Goal: Task Accomplishment & Management: Complete application form

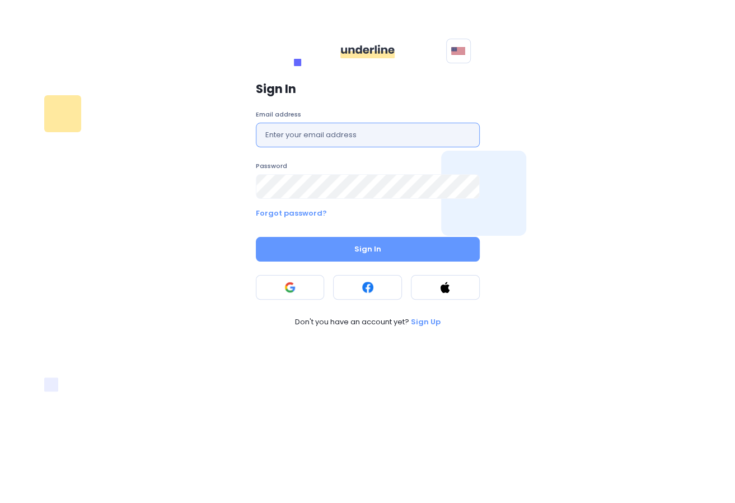
click at [398, 143] on input "text" at bounding box center [368, 135] width 224 height 25
click at [306, 280] on div "Sign In Email address Password Forgot password? Sign In Don't you have an accou…" at bounding box center [367, 205] width 237 height 258
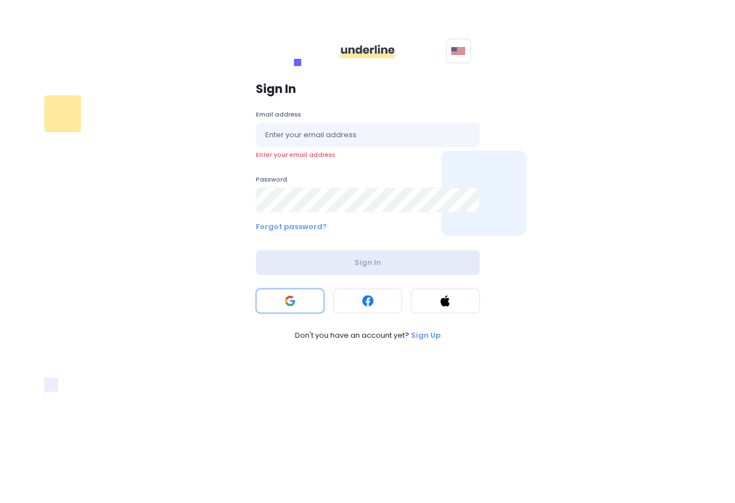
click at [307, 302] on button at bounding box center [290, 300] width 69 height 25
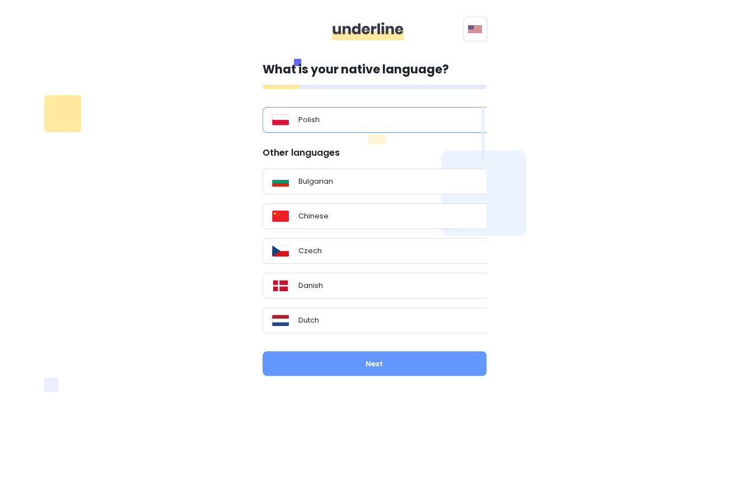
click at [349, 126] on div "Polish" at bounding box center [378, 120] width 233 height 26
click at [378, 74] on p "What is your native language?" at bounding box center [374, 69] width 224 height 18
click at [476, 87] on div at bounding box center [374, 87] width 224 height 4
click at [506, 77] on span "English" at bounding box center [509, 76] width 29 height 12
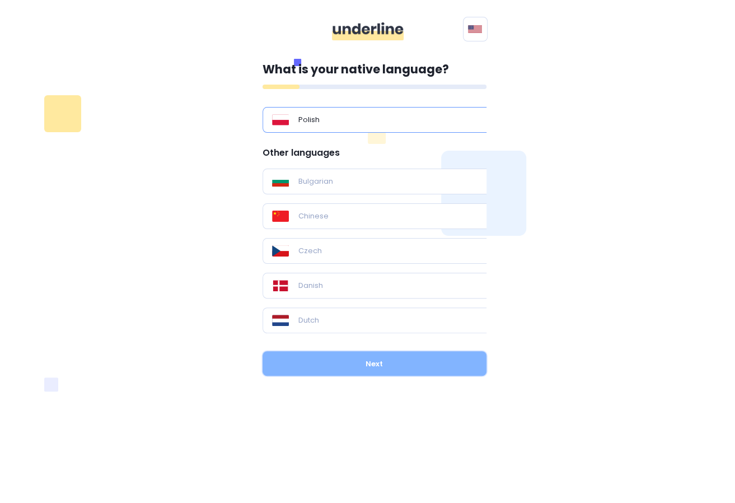
click at [431, 358] on button "Next" at bounding box center [374, 363] width 224 height 25
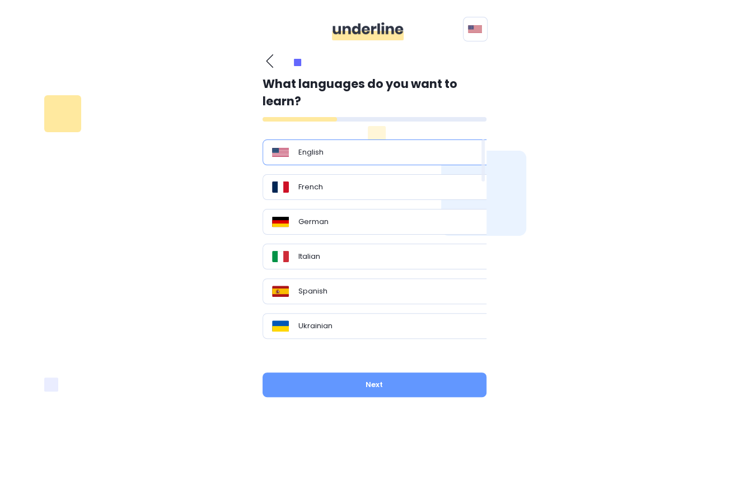
click at [406, 164] on div "English" at bounding box center [378, 152] width 233 height 26
click at [413, 157] on div "English" at bounding box center [378, 152] width 233 height 26
click at [418, 381] on button "Next" at bounding box center [374, 384] width 224 height 25
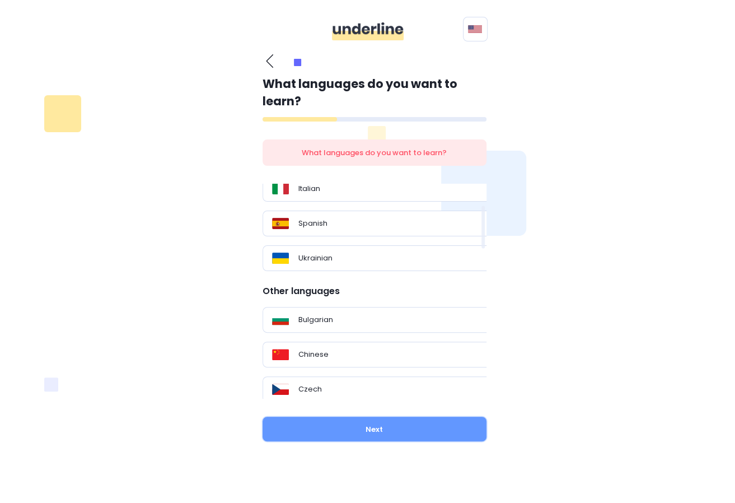
scroll to position [56, 0]
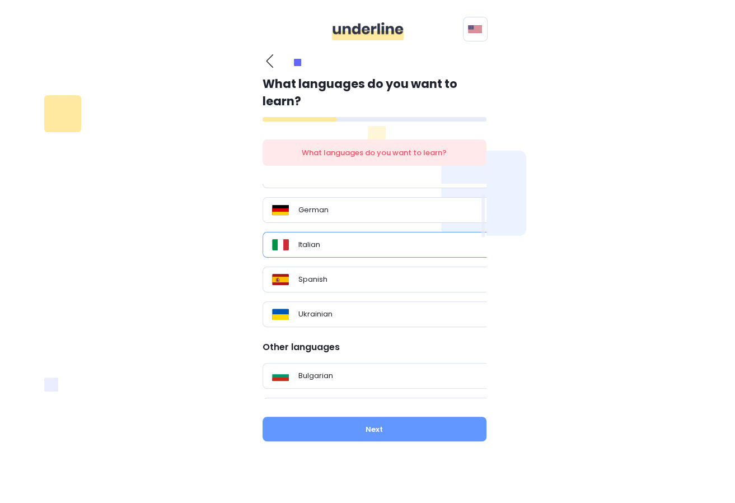
click at [377, 236] on div "Italian" at bounding box center [378, 245] width 233 height 26
click at [379, 252] on div "Italian" at bounding box center [378, 245] width 233 height 26
click at [375, 419] on button "Next" at bounding box center [374, 428] width 224 height 25
click at [296, 239] on div "Italian" at bounding box center [379, 244] width 214 height 11
drag, startPoint x: 296, startPoint y: 238, endPoint x: 634, endPoint y: 303, distance: 344.2
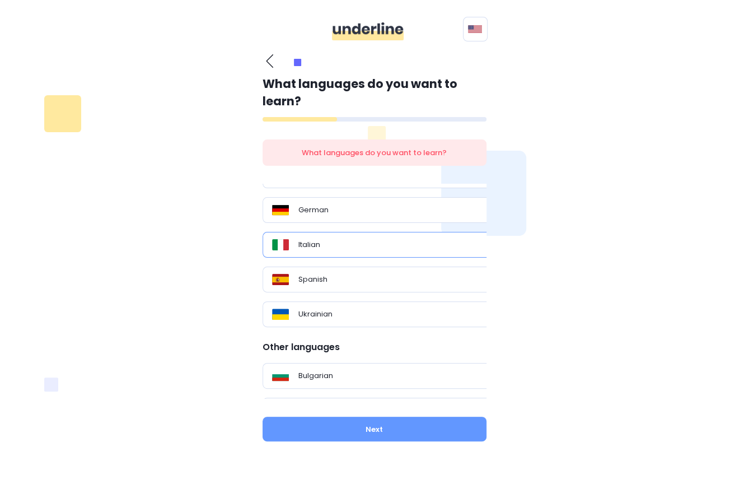
click at [634, 303] on div "What is your native language? Polish Other languages Bulgarian Chinese Czech Da…" at bounding box center [368, 249] width 658 height 405
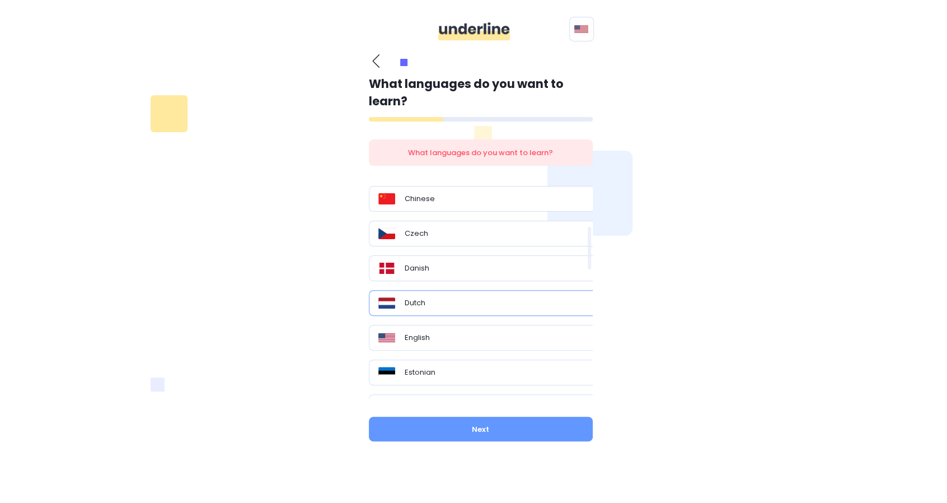
scroll to position [280, 0]
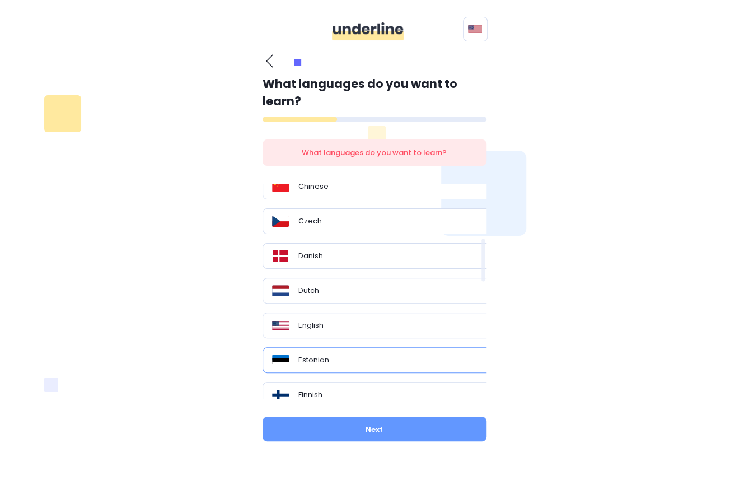
click at [349, 349] on div "Estonian" at bounding box center [378, 360] width 233 height 26
click at [393, 438] on button "Next" at bounding box center [374, 428] width 224 height 25
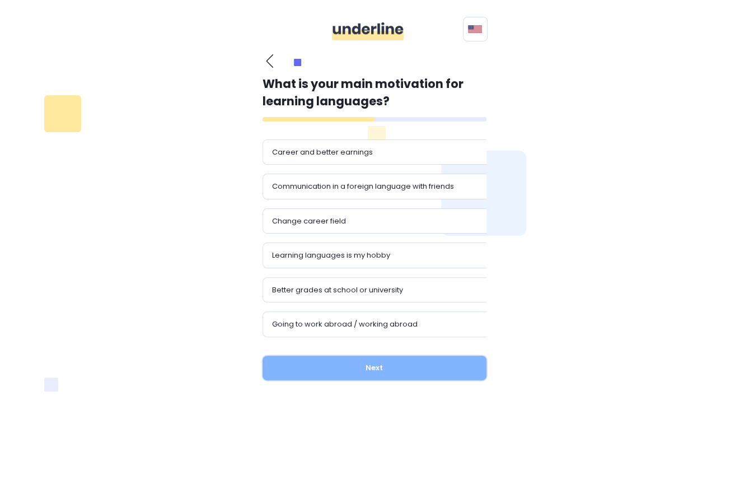
click at [384, 377] on button "Next" at bounding box center [374, 367] width 224 height 25
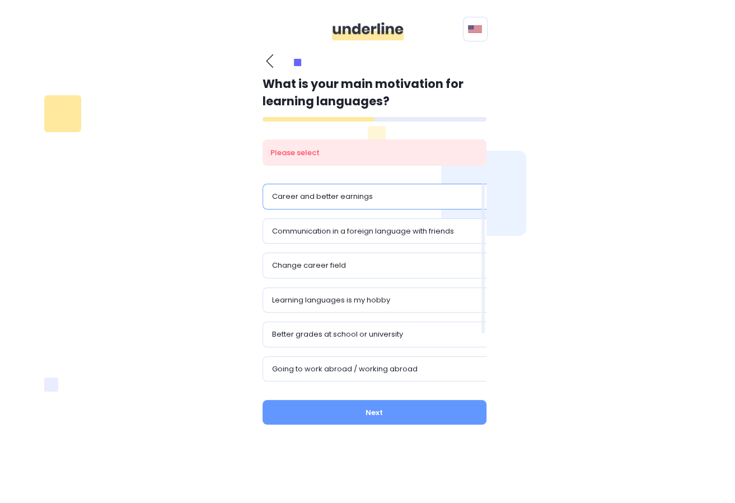
click at [362, 204] on div "Career and better earnings" at bounding box center [378, 197] width 233 height 26
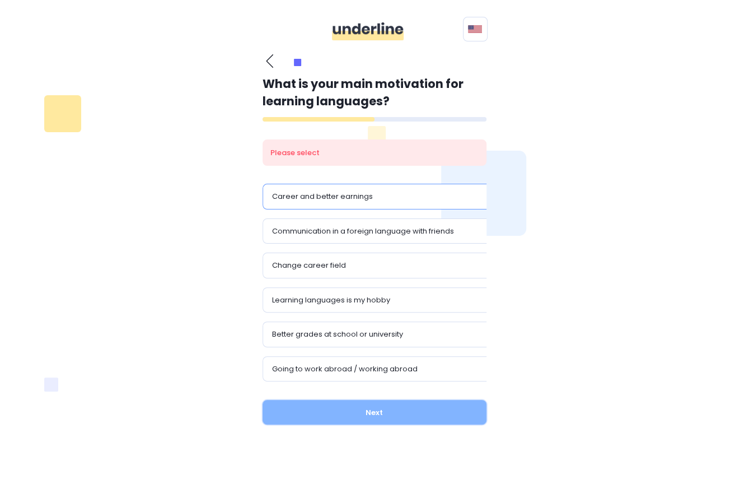
click at [438, 409] on button "Next" at bounding box center [374, 412] width 224 height 25
